Goal: Find specific page/section: Find specific page/section

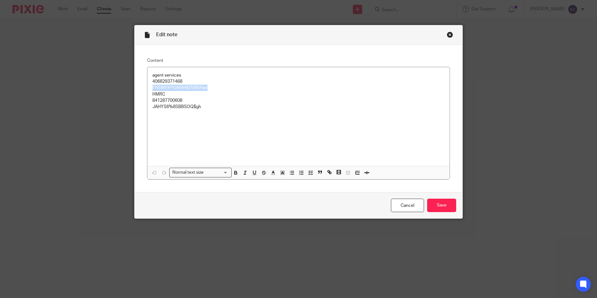
drag, startPoint x: 446, startPoint y: 35, endPoint x: 439, endPoint y: 40, distance: 8.5
click at [447, 35] on div "Close this dialog window" at bounding box center [450, 35] width 6 height 6
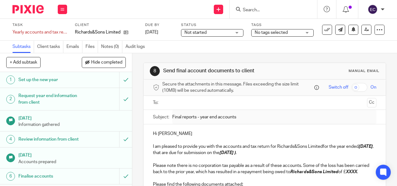
click at [265, 10] on input "Search" at bounding box center [270, 10] width 56 height 6
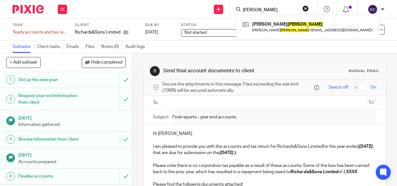
type input "ullah"
click button "submit" at bounding box center [0, 0] width 0 height 0
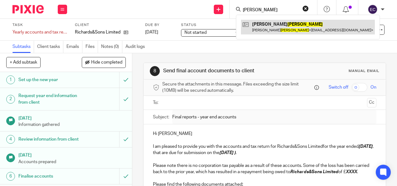
click at [283, 31] on link at bounding box center [308, 27] width 134 height 14
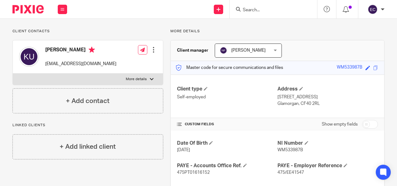
scroll to position [15, 0]
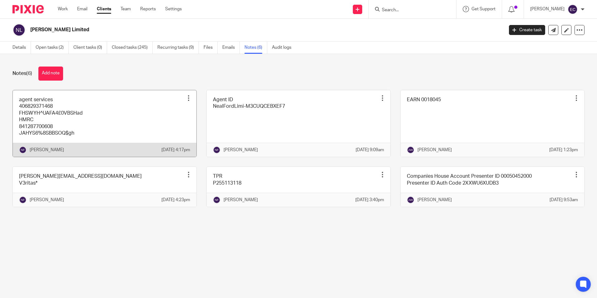
click at [74, 114] on link at bounding box center [105, 123] width 184 height 67
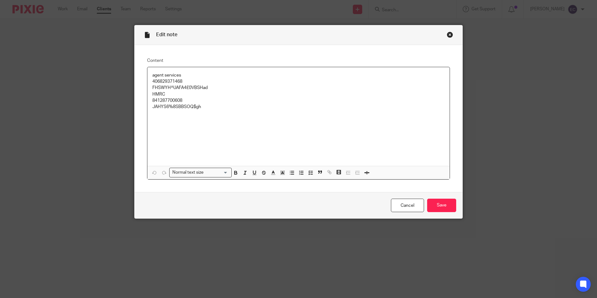
click at [168, 83] on p "406829371468" at bounding box center [298, 81] width 292 height 6
copy p "406829371468"
click at [168, 85] on p "FHSWYH^UAFA4£0VBSHad" at bounding box center [298, 88] width 292 height 6
click at [169, 87] on p "FHSWYH^UAFA4£0VBSHad" at bounding box center [298, 88] width 292 height 6
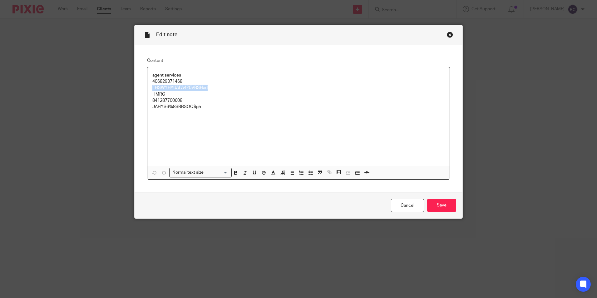
click at [169, 87] on p "FHSWYH^UAFA4£0VBSHad" at bounding box center [298, 88] width 292 height 6
copy p "FHSWYH^UAFA4£0VBSHad"
click at [449, 35] on div "Close this dialog window" at bounding box center [450, 35] width 6 height 6
click at [448, 35] on div "Close this dialog window" at bounding box center [450, 35] width 6 height 6
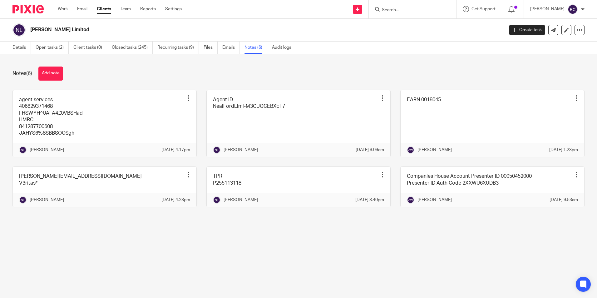
click at [396, 19] on body "Work Email Clients Team Reports Settings Work Email Clients Team Reports Settin…" at bounding box center [298, 149] width 597 height 298
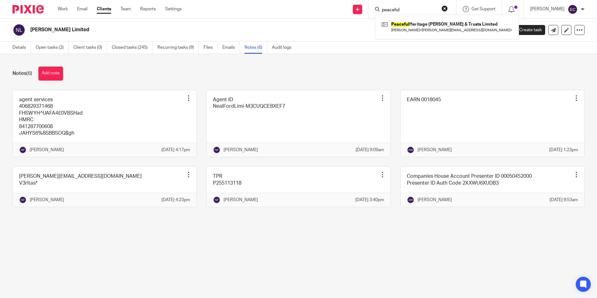
type input "peaceful"
click button "submit" at bounding box center [0, 0] width 0 height 0
click at [421, 24] on link at bounding box center [447, 27] width 134 height 14
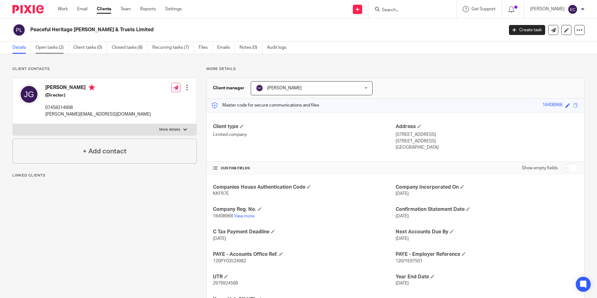
click at [44, 45] on link "Open tasks (2)" at bounding box center [52, 48] width 33 height 12
